Goal: Task Accomplishment & Management: Manage account settings

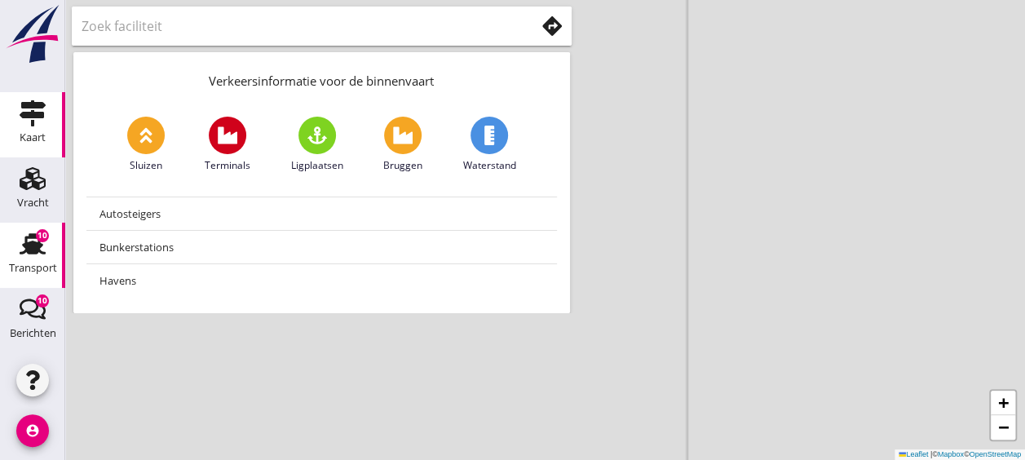
click at [31, 245] on use at bounding box center [33, 243] width 26 height 21
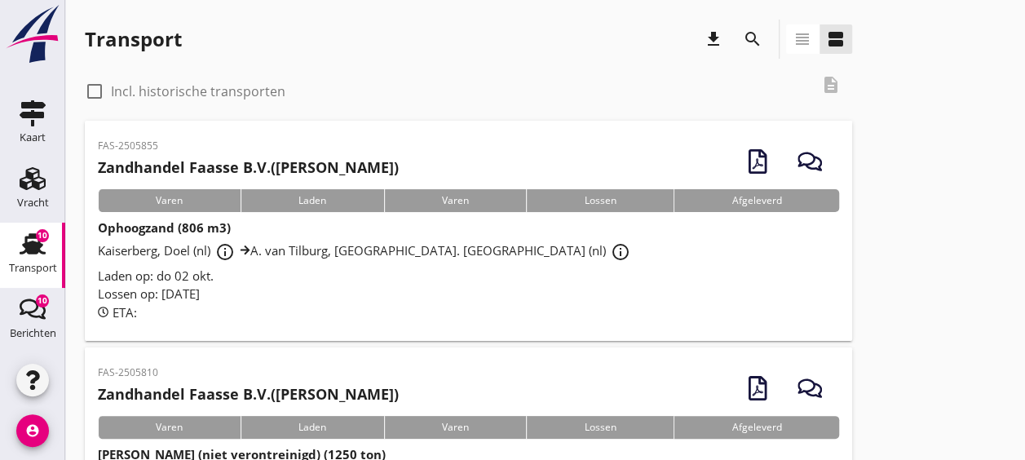
scroll to position [134, 0]
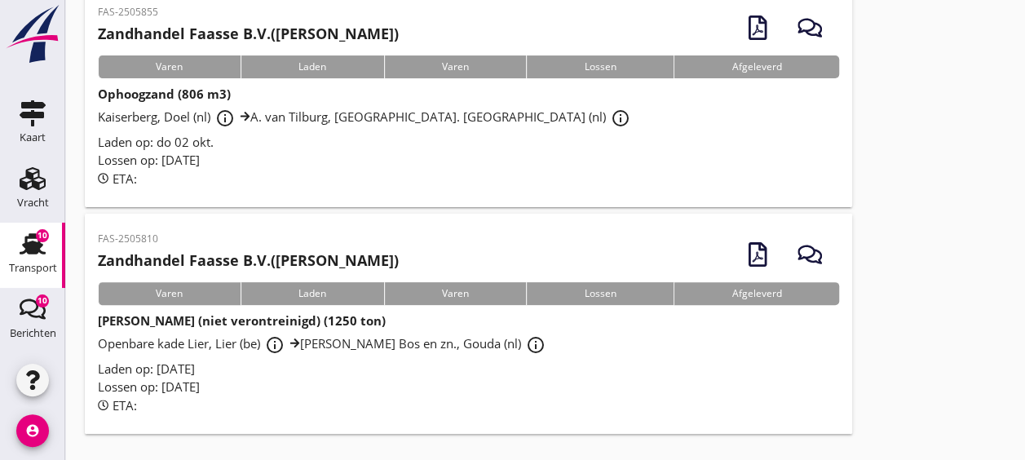
click at [548, 324] on div "[PERSON_NAME] (niet verontreinigd) (1250 ton) Openbare kade Lier, Lier (be) inf…" at bounding box center [468, 363] width 741 height 103
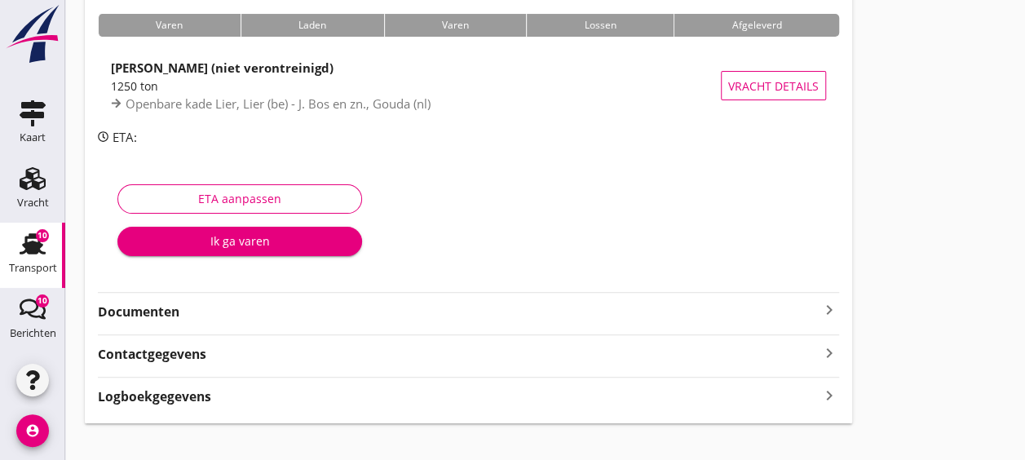
scroll to position [127, 0]
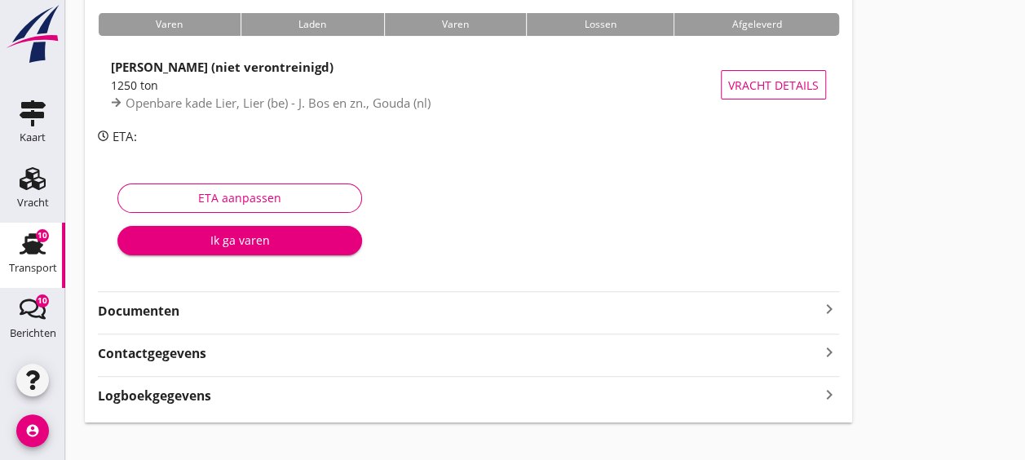
click at [339, 318] on strong "Documenten" at bounding box center [459, 311] width 722 height 19
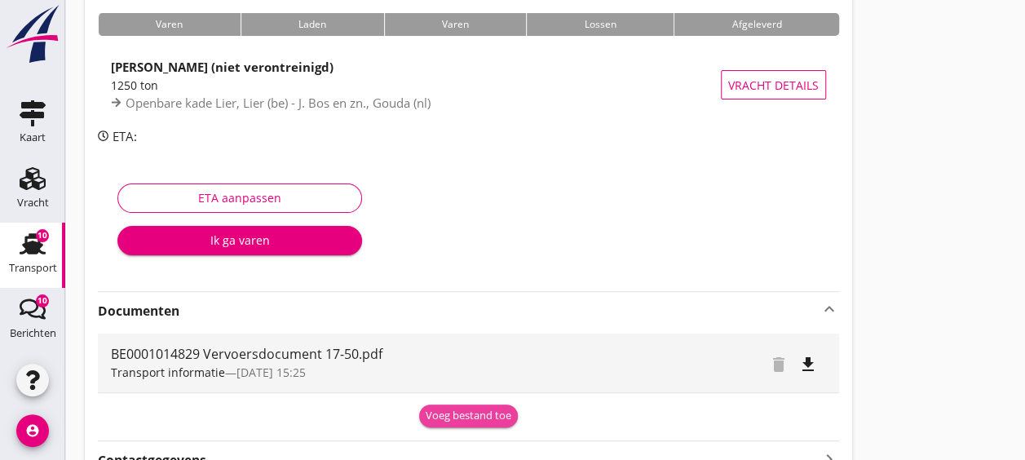
click at [463, 408] on div "Voeg bestand toe" at bounding box center [469, 416] width 86 height 16
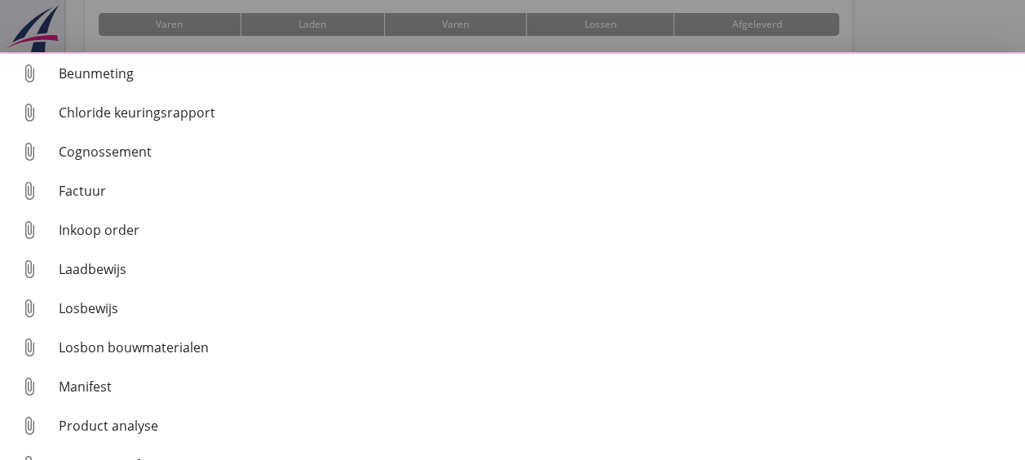
click at [906, 33] on div at bounding box center [512, 230] width 1025 height 460
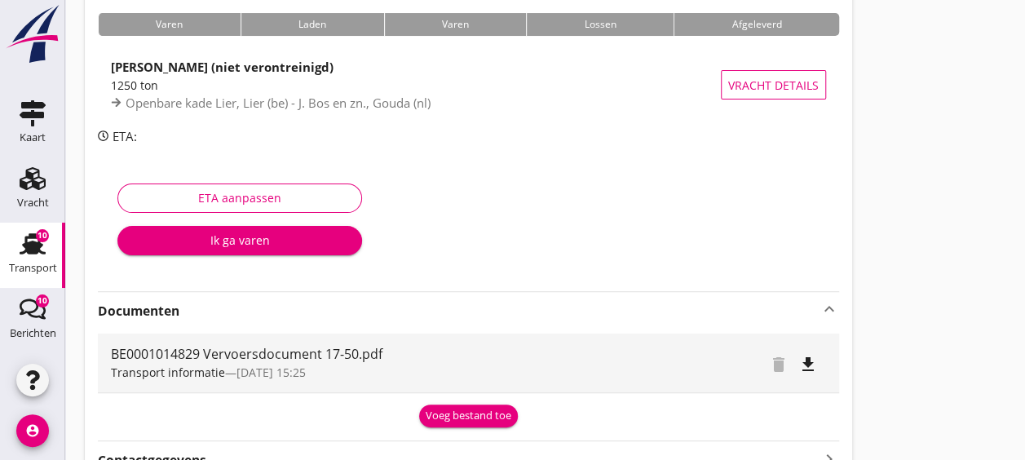
click at [809, 365] on icon "file_download" at bounding box center [809, 365] width 20 height 20
click at [807, 368] on icon "open_in_browser" at bounding box center [809, 365] width 20 height 20
